Goal: Information Seeking & Learning: Learn about a topic

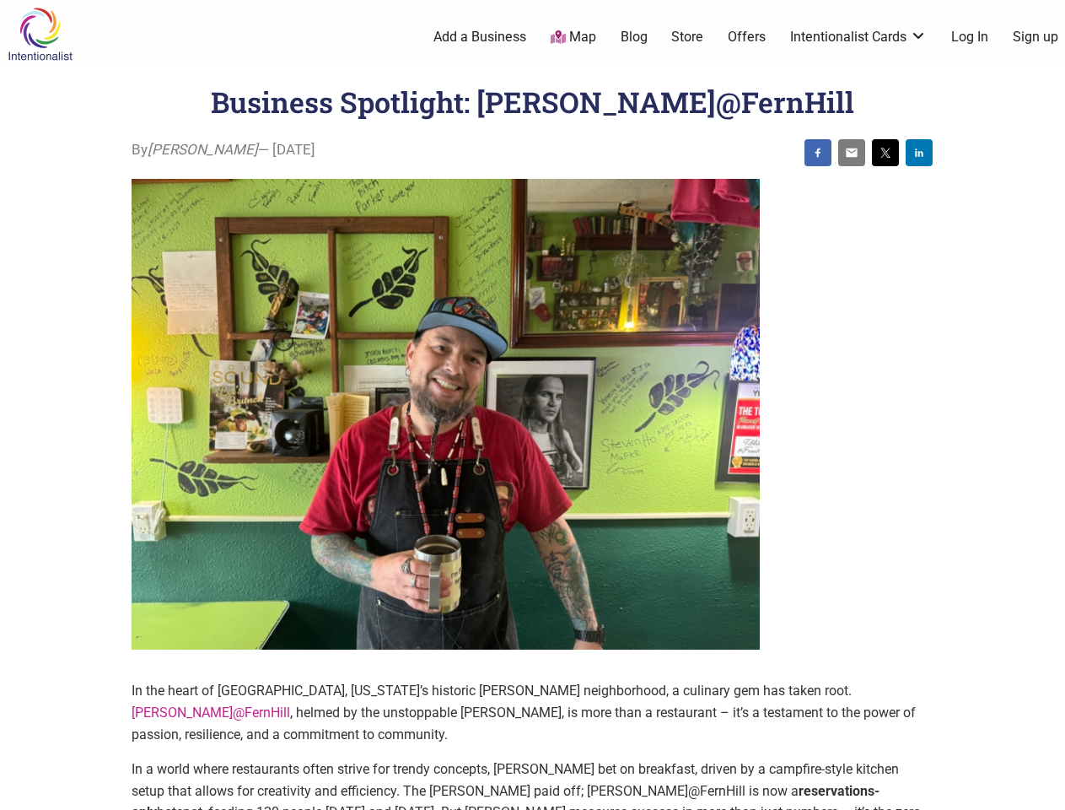
click at [532, 405] on img at bounding box center [446, 415] width 628 height 472
click at [818, 153] on img at bounding box center [818, 152] width 13 height 13
click at [852, 153] on img at bounding box center [851, 152] width 13 height 13
click at [886, 153] on img at bounding box center [885, 152] width 13 height 13
click at [920, 153] on img at bounding box center [919, 152] width 13 height 13
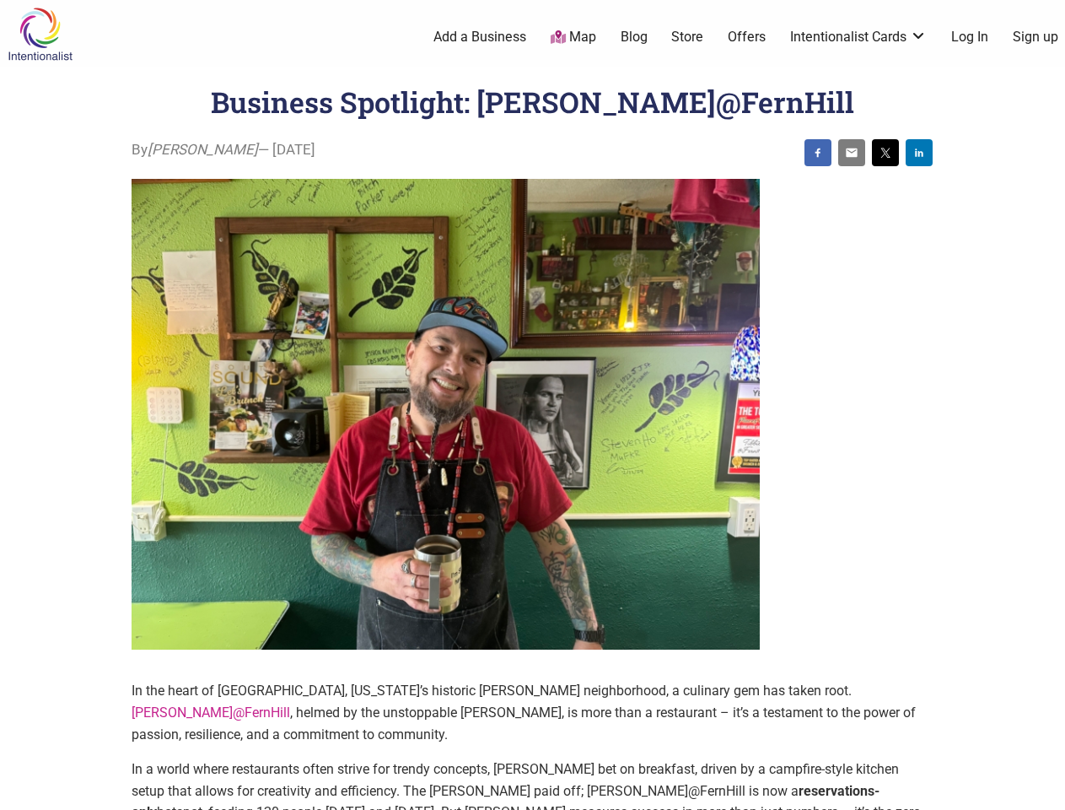
click at [1046, 790] on icon at bounding box center [1047, 789] width 19 height 21
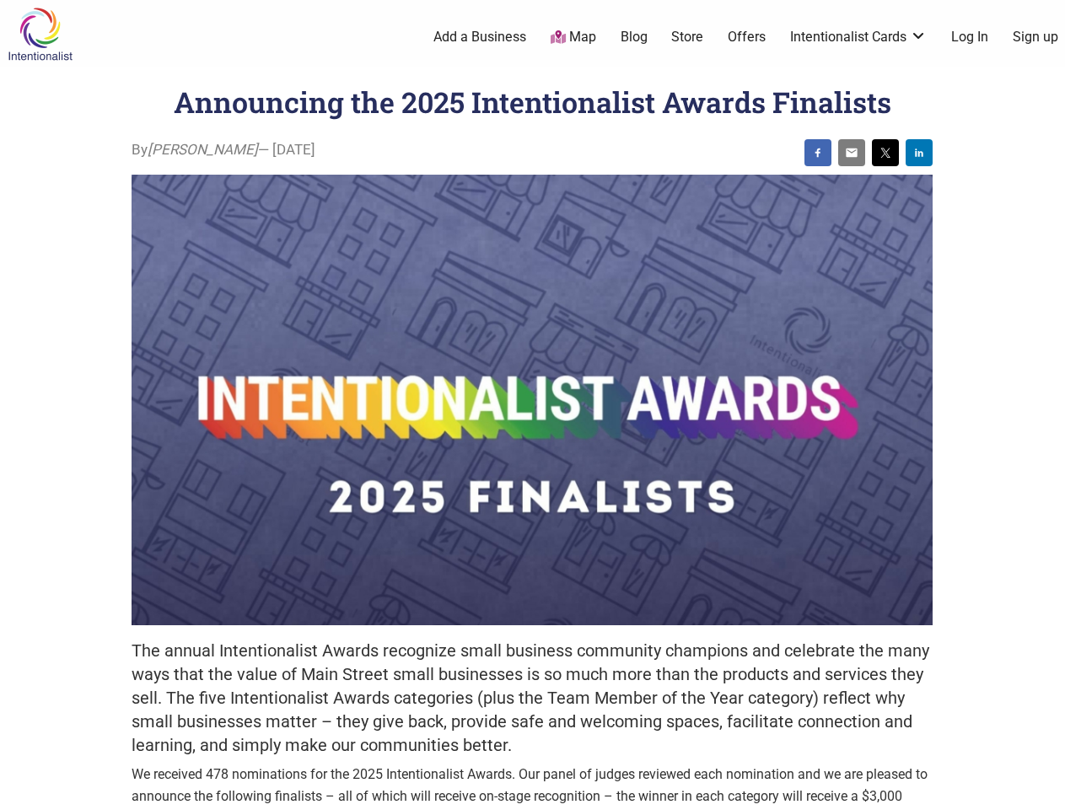
click at [532, 405] on img at bounding box center [532, 400] width 801 height 450
click at [818, 153] on img at bounding box center [818, 152] width 13 height 13
click at [852, 153] on img at bounding box center [851, 152] width 13 height 13
click at [886, 153] on img at bounding box center [885, 152] width 13 height 13
click at [920, 153] on img at bounding box center [919, 152] width 13 height 13
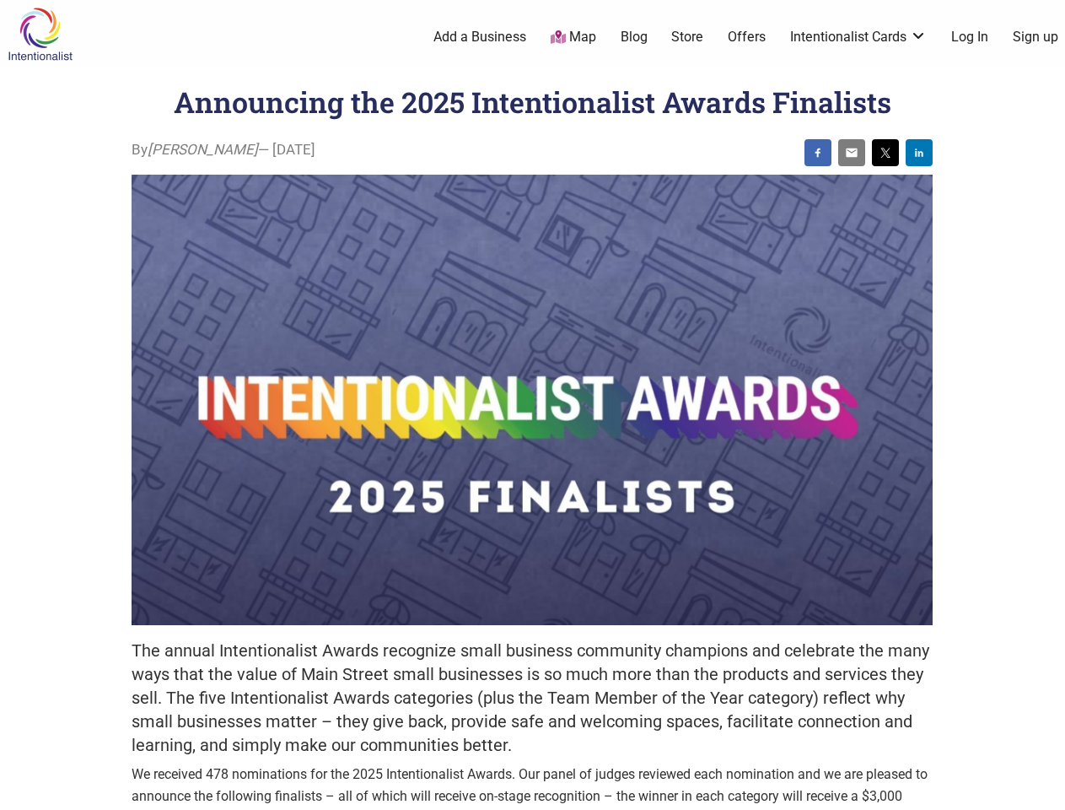
click at [1046, 790] on icon at bounding box center [1047, 789] width 19 height 21
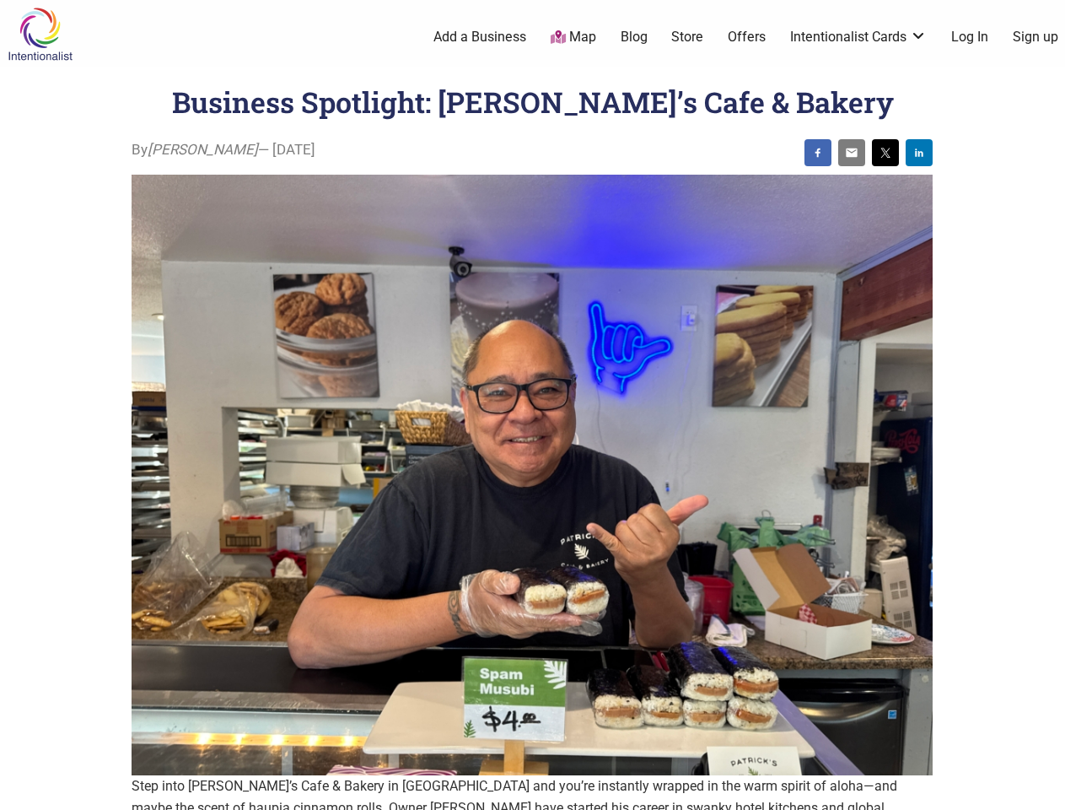
click at [532, 405] on img at bounding box center [532, 475] width 801 height 601
click at [818, 153] on img at bounding box center [818, 152] width 13 height 13
click at [852, 153] on img at bounding box center [851, 152] width 13 height 13
click at [886, 153] on img at bounding box center [885, 152] width 13 height 13
click at [920, 153] on img at bounding box center [919, 152] width 13 height 13
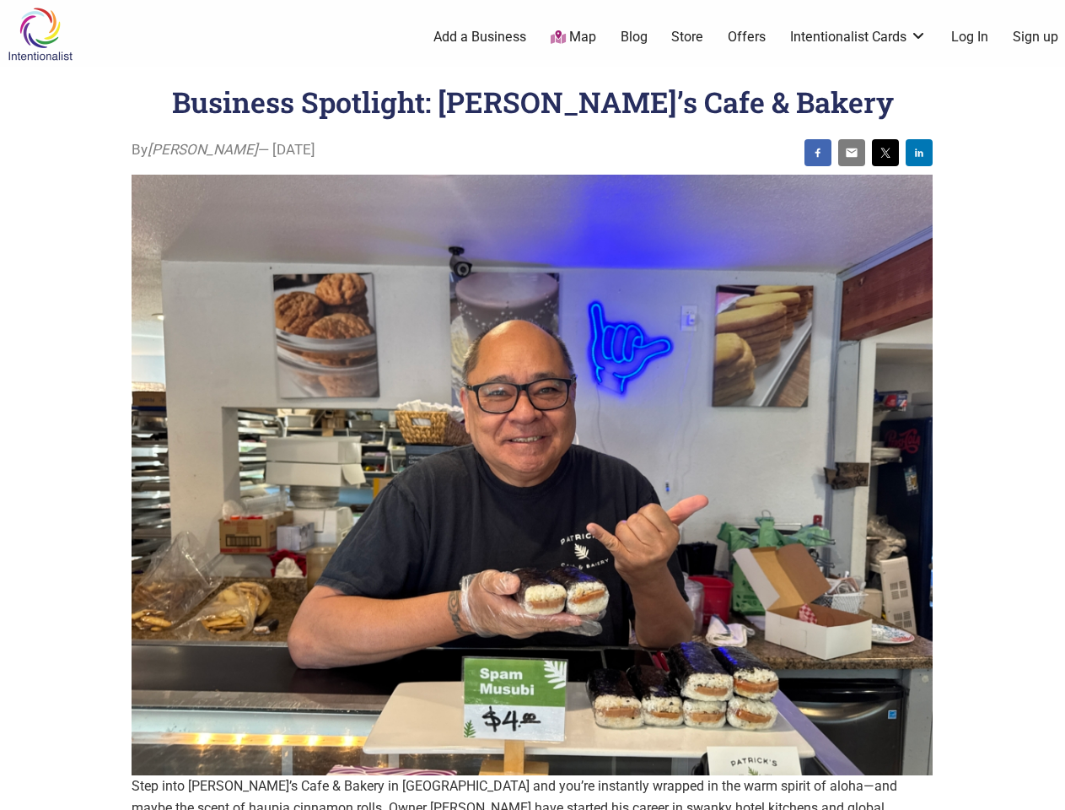
click at [1046, 790] on icon at bounding box center [1047, 789] width 19 height 21
